Goal: Find specific page/section: Find specific page/section

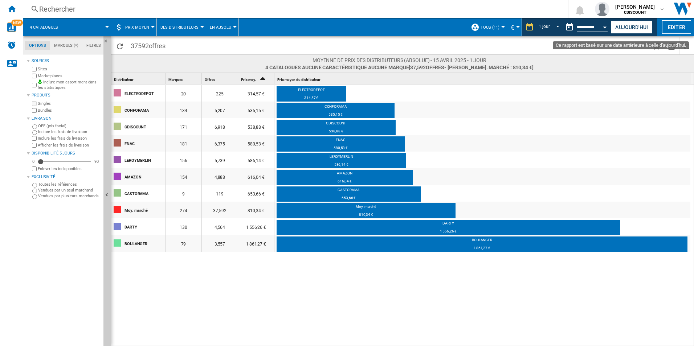
click at [597, 25] on input "**********" at bounding box center [592, 28] width 31 height 7
click at [633, 25] on button "Aujourd'hui" at bounding box center [632, 26] width 42 height 13
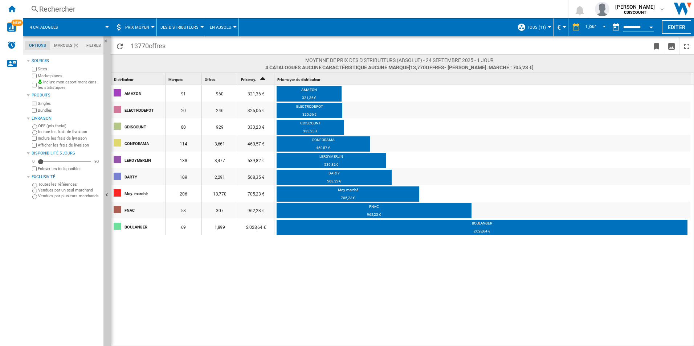
click at [152, 25] on button "Prix moyen" at bounding box center [139, 27] width 28 height 18
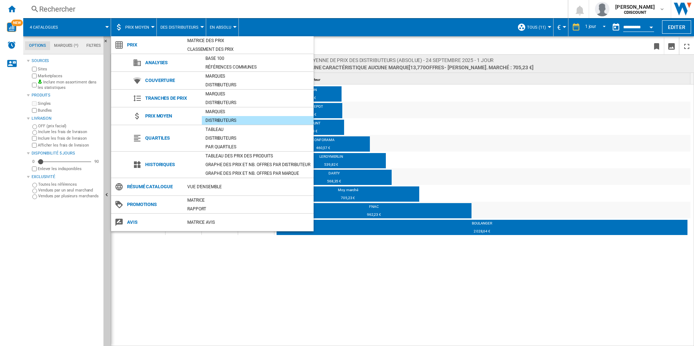
click at [133, 26] on md-backdrop at bounding box center [347, 173] width 694 height 346
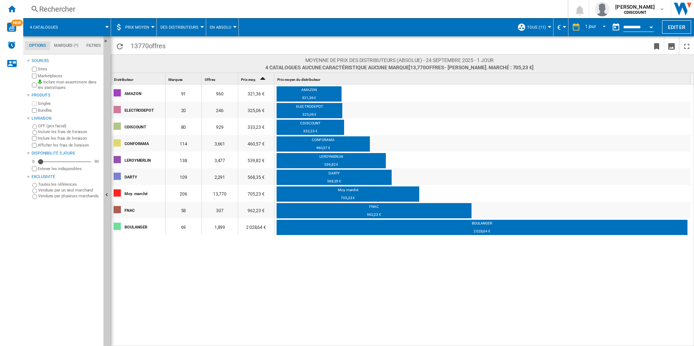
click at [58, 25] on button "4 catalogues" at bounding box center [48, 27] width 36 height 18
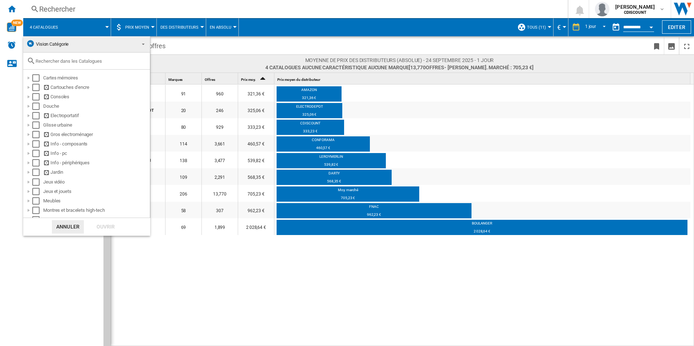
click at [58, 25] on md-backdrop at bounding box center [347, 173] width 694 height 346
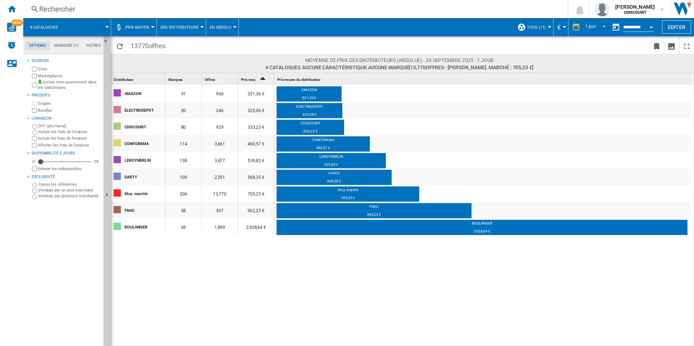
click at [180, 26] on span "Des Distributeurs" at bounding box center [179, 27] width 38 height 5
click at [11, 8] on md-backdrop at bounding box center [347, 173] width 694 height 346
click at [11, 8] on ng-md-icon "Accueil" at bounding box center [11, 8] width 9 height 9
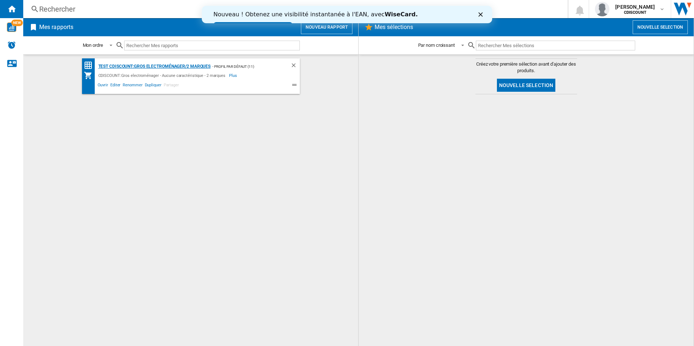
click at [168, 68] on div "Test CDISCOUNT:Gros electroménager/2 marques" at bounding box center [154, 66] width 114 height 9
